Goal: Check status: Check status

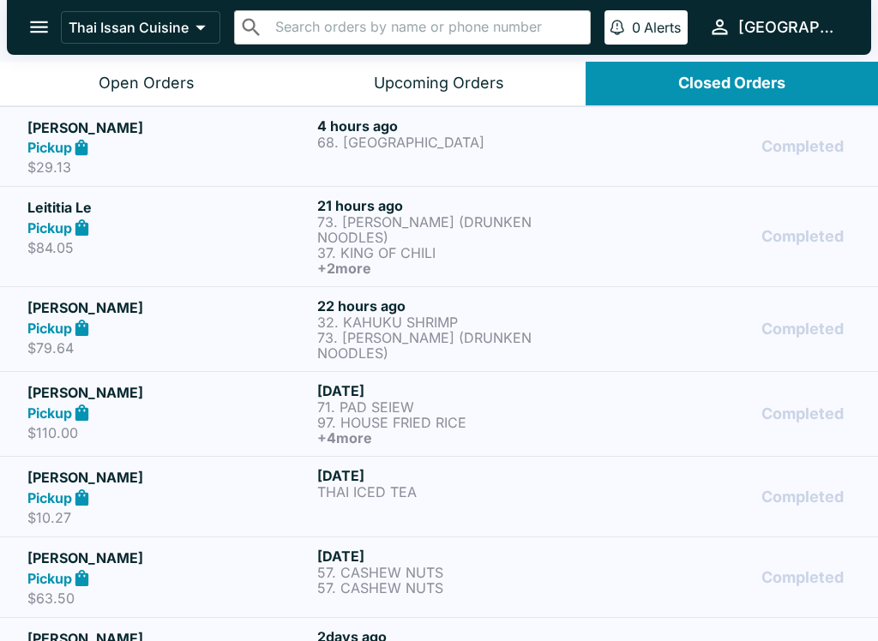
click at [191, 146] on div "Pickup" at bounding box center [168, 148] width 283 height 20
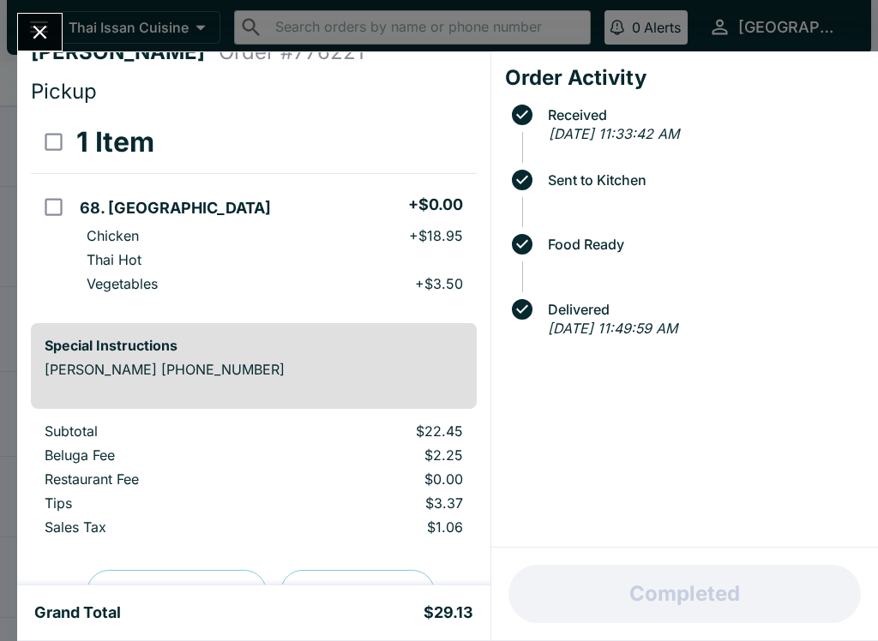
scroll to position [27, 0]
click at [41, 31] on icon "Close" at bounding box center [40, 33] width 14 height 14
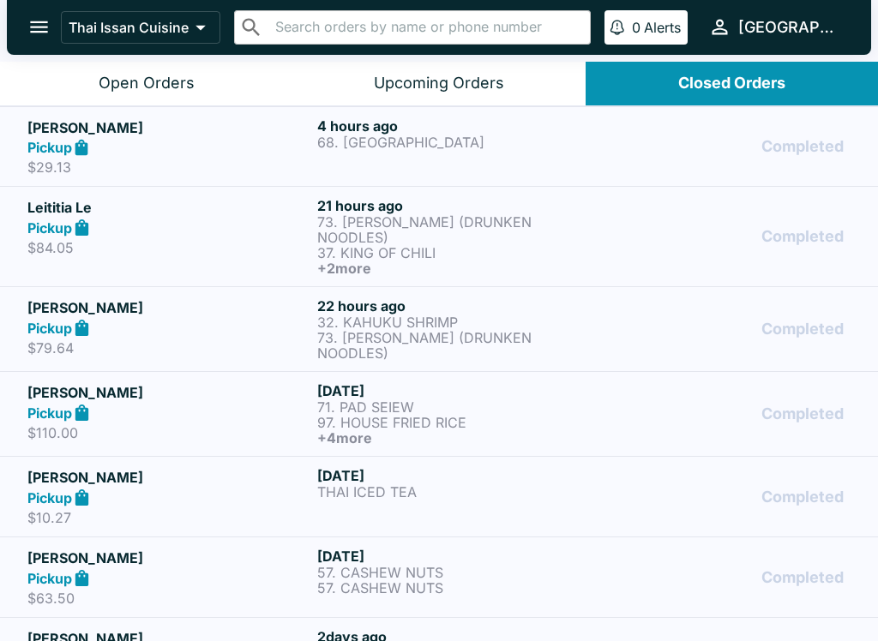
click at [300, 231] on div "Pickup" at bounding box center [168, 228] width 283 height 20
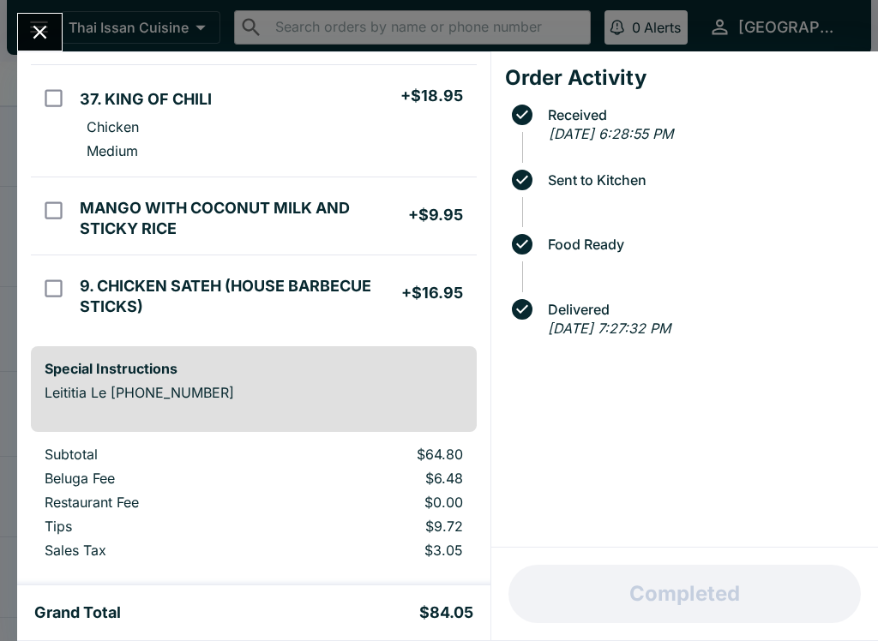
scroll to position [289, 0]
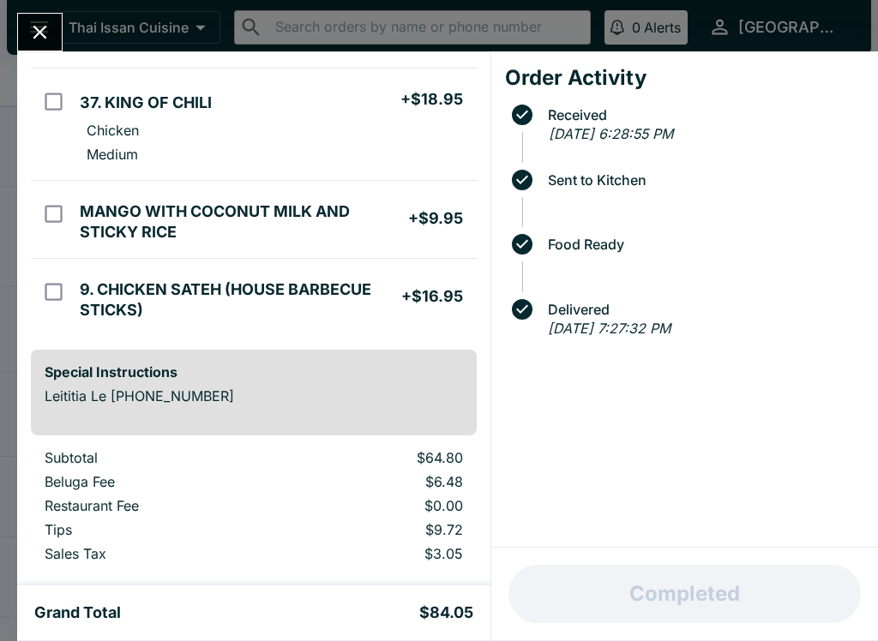
click at [33, 31] on icon "Close" at bounding box center [39, 32] width 23 height 23
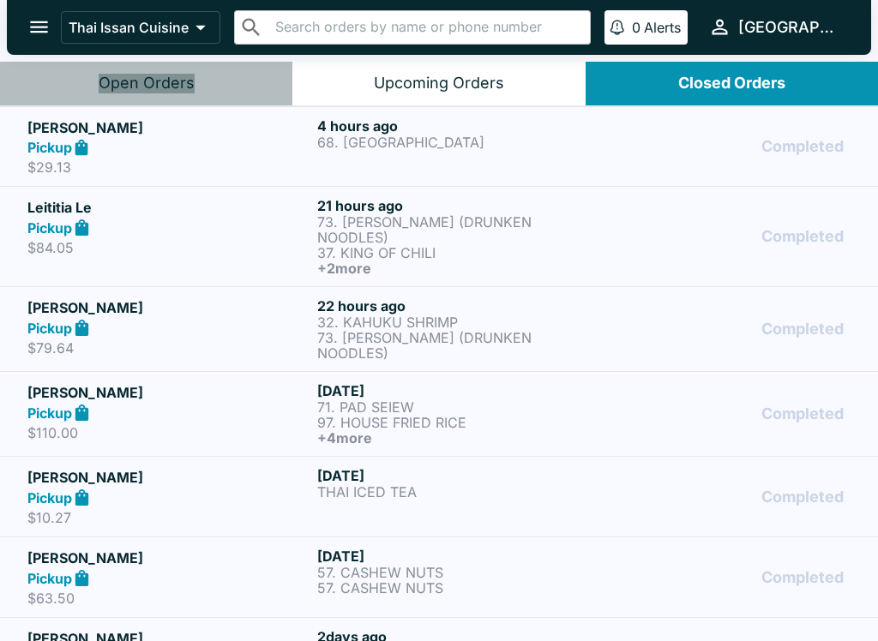
click at [148, 76] on div "Open Orders" at bounding box center [147, 84] width 96 height 20
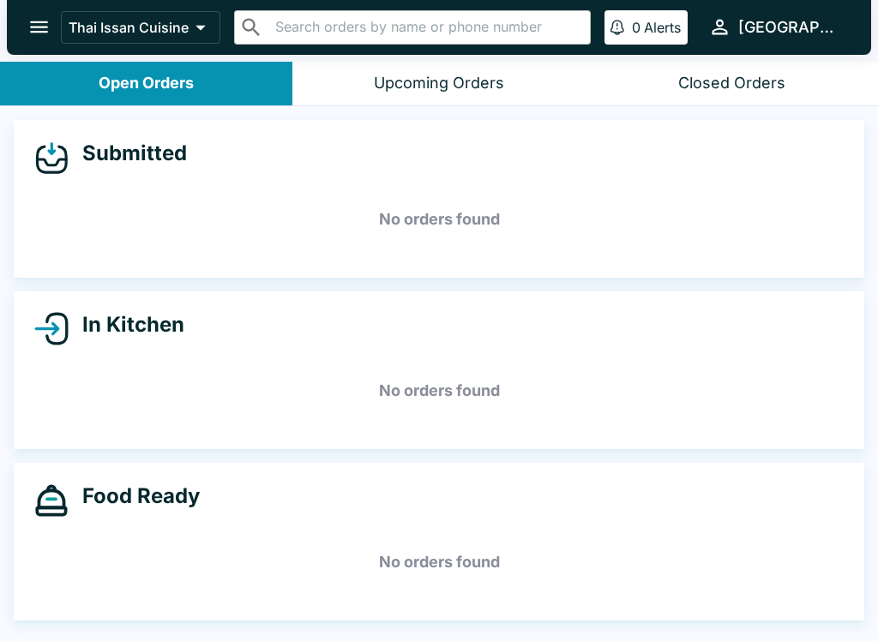
click at [734, 74] on div "Closed Orders" at bounding box center [731, 84] width 107 height 20
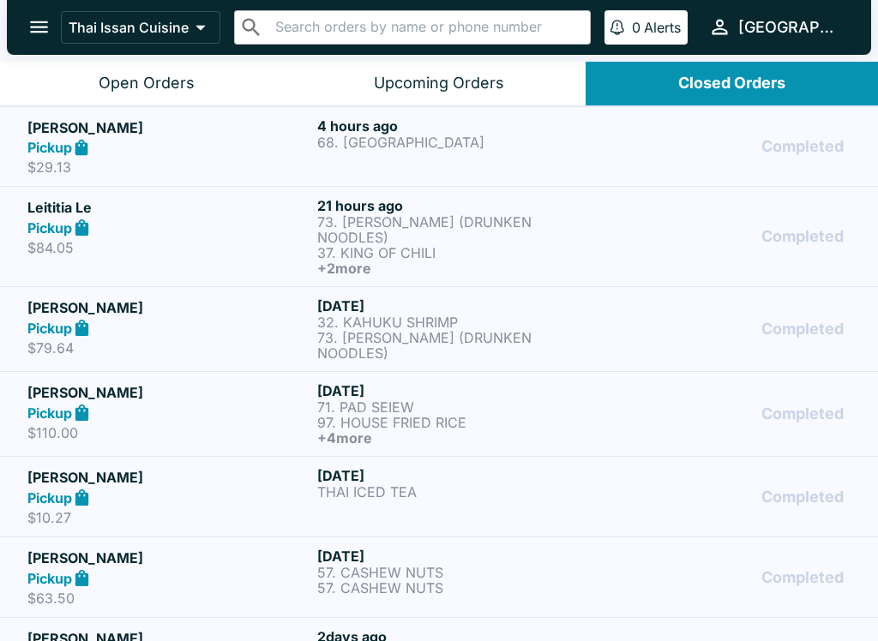
click at [292, 318] on div "Pickup" at bounding box center [168, 328] width 283 height 20
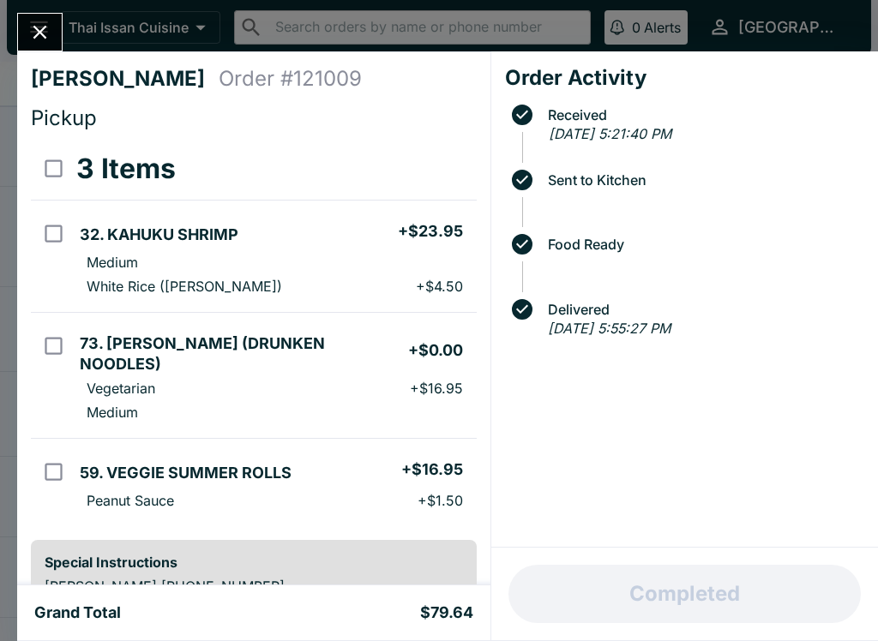
click at [39, 25] on icon "Close" at bounding box center [39, 32] width 23 height 23
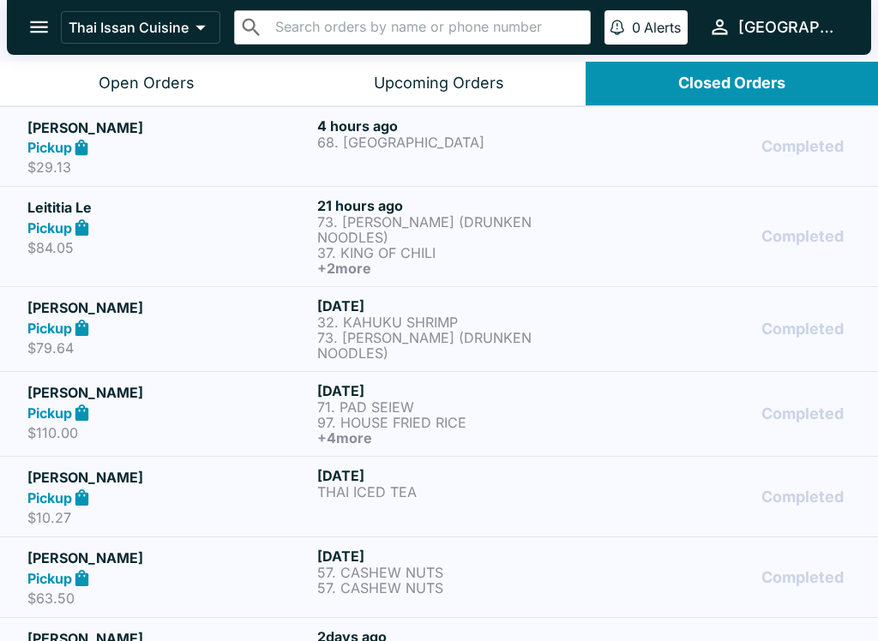
click at [391, 146] on p "68. [GEOGRAPHIC_DATA]" at bounding box center [458, 142] width 283 height 15
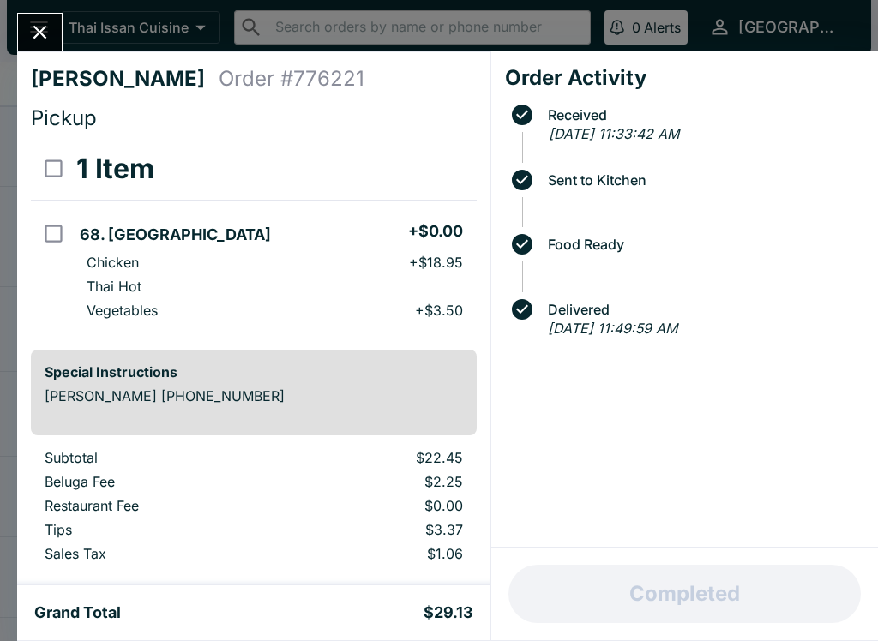
click at [38, 26] on icon "Close" at bounding box center [39, 32] width 23 height 23
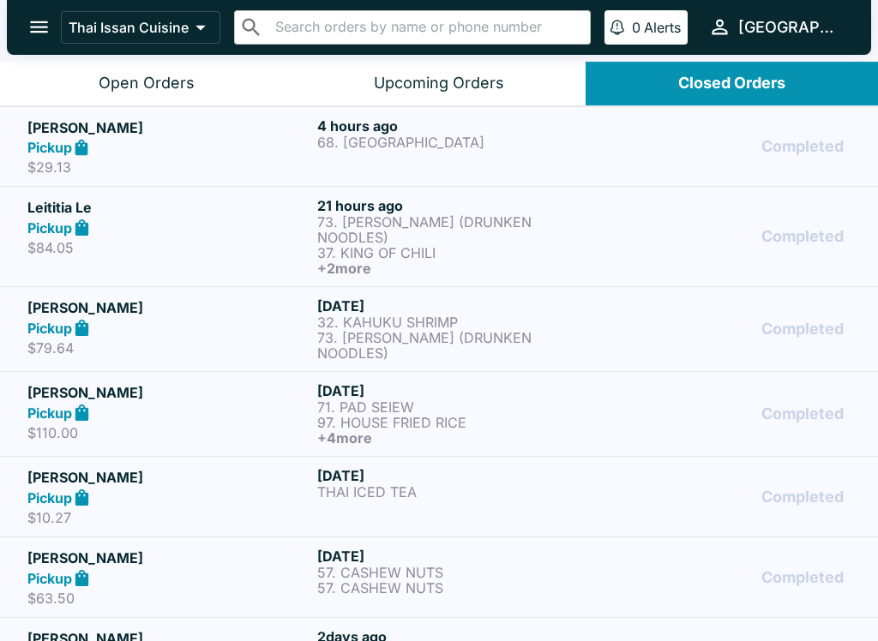
click at [135, 72] on button "Open Orders" at bounding box center [146, 84] width 292 height 44
